Goal: Task Accomplishment & Management: Use online tool/utility

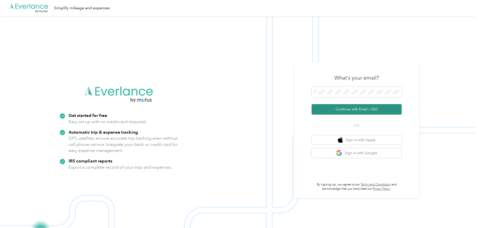
click at [357, 110] on button "Continue with Email / SSO" at bounding box center [357, 109] width 90 height 11
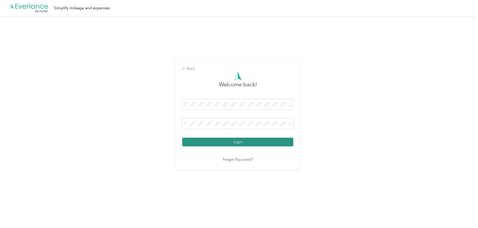
click at [225, 147] on button "Login" at bounding box center [237, 142] width 111 height 9
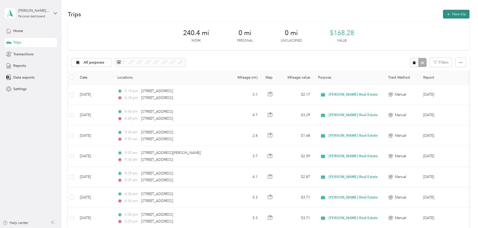
click at [443, 15] on button "New trip" at bounding box center [456, 14] width 27 height 9
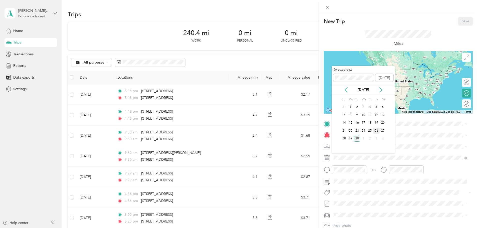
click at [376, 131] on div "26" at bounding box center [377, 131] width 7 height 6
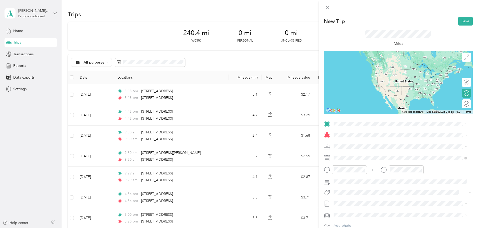
click at [361, 142] on span "[STREET_ADDRESS][US_STATE]" at bounding box center [368, 142] width 50 height 5
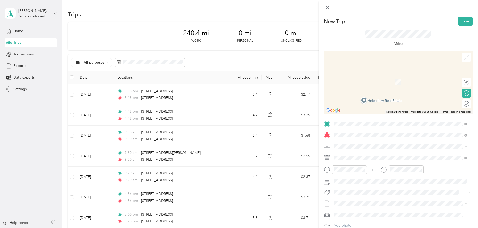
click at [368, 156] on span "[STREET_ADDRESS][US_STATE]" at bounding box center [368, 153] width 50 height 5
click at [373, 156] on span "[STREET_ADDRESS][US_STATE]" at bounding box center [368, 153] width 50 height 5
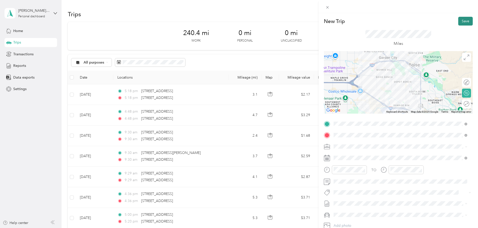
click at [460, 21] on button "Save" at bounding box center [466, 21] width 15 height 9
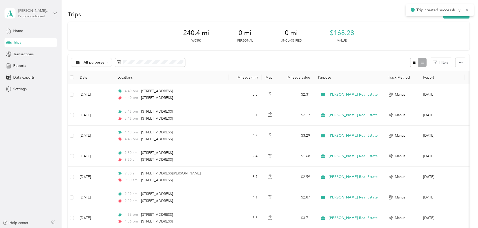
click at [46, 11] on div "[PERSON_NAME][EMAIL_ADDRESS][DOMAIN_NAME]" at bounding box center [33, 10] width 31 height 5
click at [36, 39] on div "Log out" at bounding box center [71, 41] width 127 height 9
